Goal: Task Accomplishment & Management: Use online tool/utility

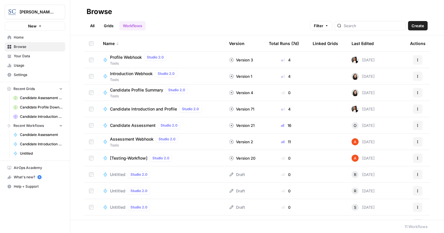
click at [133, 125] on span "Candidate Assessment" at bounding box center [133, 126] width 46 height 6
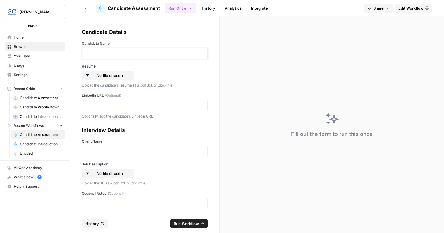
click at [101, 53] on p at bounding box center [145, 54] width 118 height 6
click at [104, 76] on p "No file chosen" at bounding box center [109, 76] width 37 height 6
click at [150, 105] on p at bounding box center [145, 106] width 118 height 6
click at [92, 103] on p at bounding box center [145, 106] width 118 height 6
click at [111, 150] on p at bounding box center [145, 152] width 118 height 6
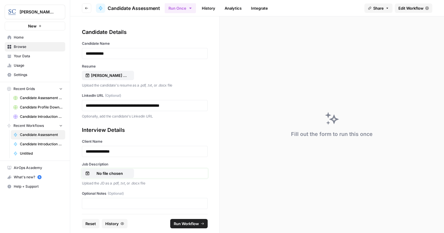
click at [106, 173] on p "No file chosen" at bounding box center [109, 174] width 37 height 6
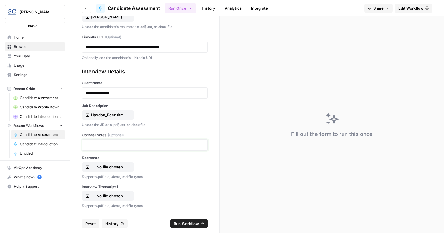
click at [159, 143] on p at bounding box center [145, 145] width 118 height 6
click at [96, 145] on p at bounding box center [145, 145] width 118 height 6
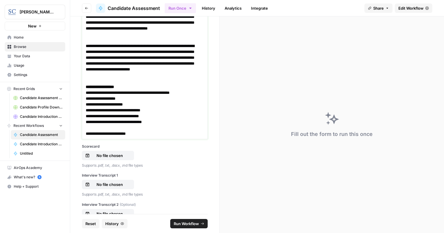
scroll to position [298, 0]
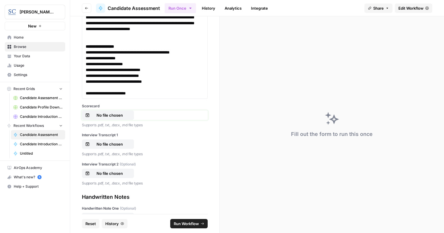
click at [102, 114] on p "No file chosen" at bounding box center [109, 115] width 37 height 6
click at [109, 143] on p "No file chosen" at bounding box center [109, 144] width 37 height 6
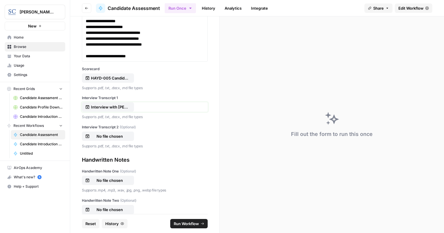
scroll to position [356, 0]
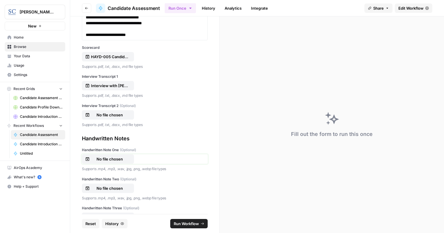
click at [102, 159] on p "No file chosen" at bounding box center [109, 159] width 37 height 6
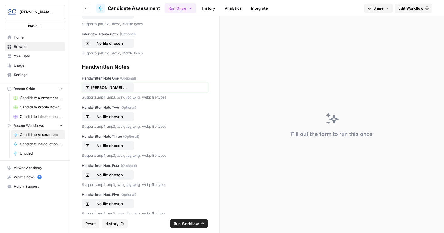
scroll to position [438, 0]
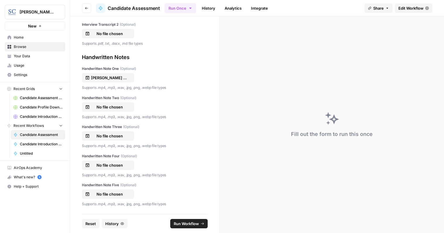
click at [185, 223] on span "Run Workflow" at bounding box center [186, 224] width 25 height 6
click at [436, 208] on icon "close" at bounding box center [435, 208] width 3 height 3
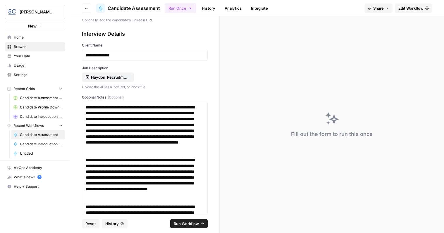
scroll to position [74, 0]
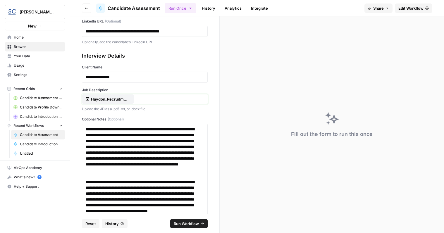
click at [120, 99] on p "Haydon_Recruitment Profile_ED Mission Critical.pdf" at bounding box center [109, 99] width 37 height 6
click at [113, 97] on p "Haydon_Recruitment Profile_ED Mission Critical.pdf" at bounding box center [109, 99] width 37 height 6
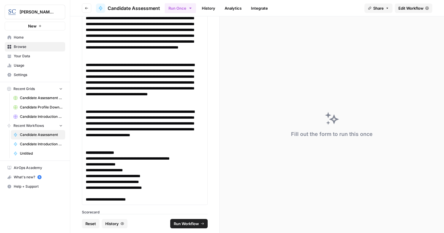
scroll to position [279, 0]
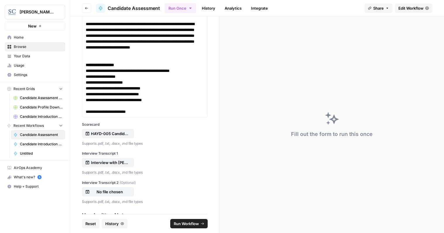
click at [184, 224] on span "Run Workflow" at bounding box center [186, 224] width 25 height 6
click at [436, 209] on icon "close" at bounding box center [435, 208] width 3 height 3
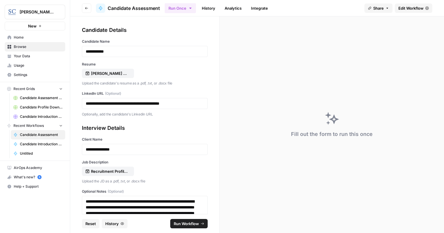
scroll to position [0, 0]
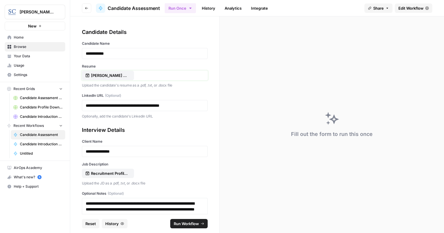
click at [111, 76] on p "[PERSON_NAME] Resume.pdf" at bounding box center [109, 76] width 37 height 6
click at [105, 172] on p "Recruitment Profile - Executive Director-Mission Critical Draft2sl_[DATE].docx" at bounding box center [109, 174] width 37 height 6
click at [183, 222] on span "Run Workflow" at bounding box center [186, 224] width 25 height 6
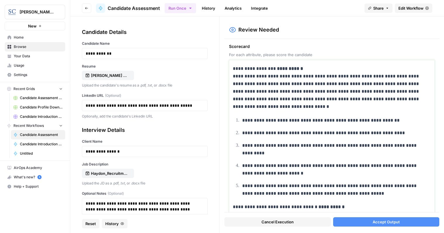
click at [320, 70] on p "**********" at bounding box center [330, 88] width 194 height 46
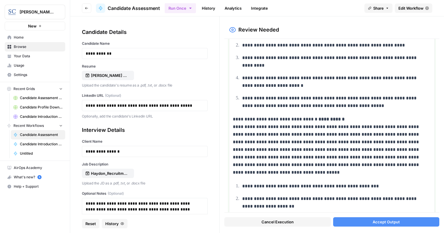
click at [347, 120] on p "**********" at bounding box center [330, 146] width 194 height 61
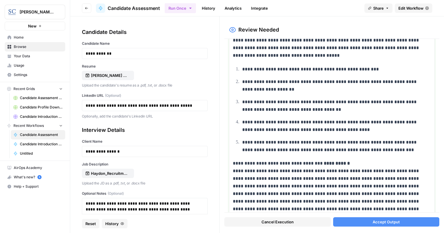
click at [349, 165] on p "**********" at bounding box center [330, 198] width 194 height 76
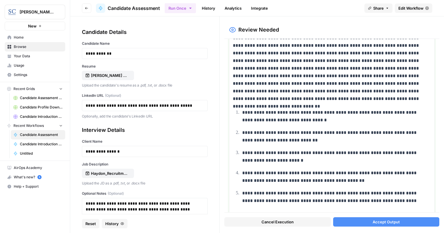
scroll to position [351, 0]
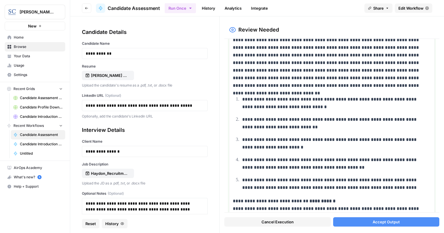
click at [340, 201] on p "**********" at bounding box center [330, 213] width 194 height 30
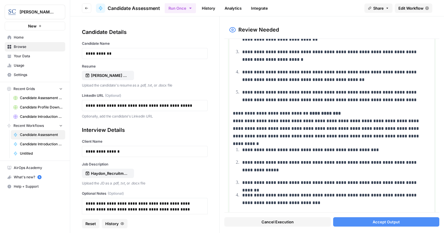
scroll to position [527, 0]
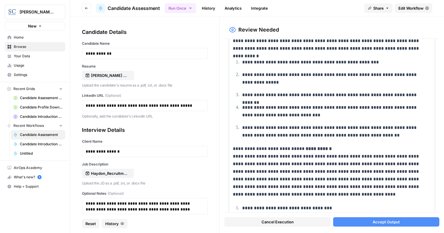
click at [345, 148] on p "**********" at bounding box center [330, 171] width 194 height 53
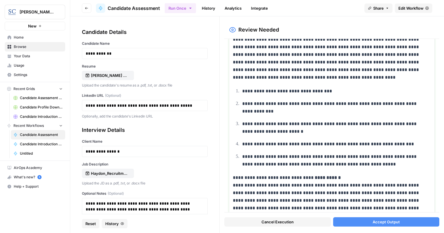
click at [345, 177] on p "**********" at bounding box center [330, 197] width 194 height 46
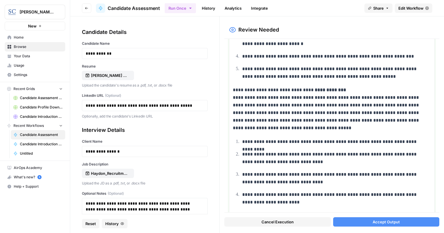
scroll to position [758, 0]
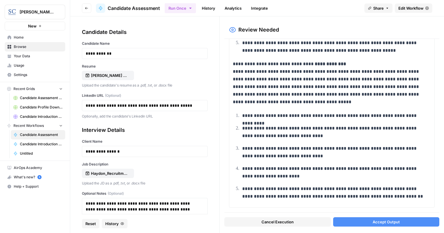
click at [390, 219] on span "Accept Output" at bounding box center [386, 222] width 27 height 6
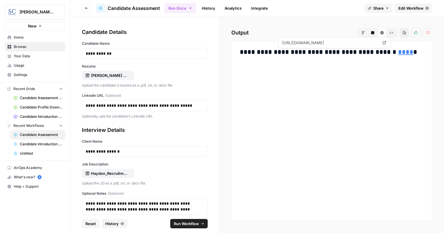
click at [398, 51] on link "****" at bounding box center [405, 52] width 15 height 6
